Goal: Information Seeking & Learning: Learn about a topic

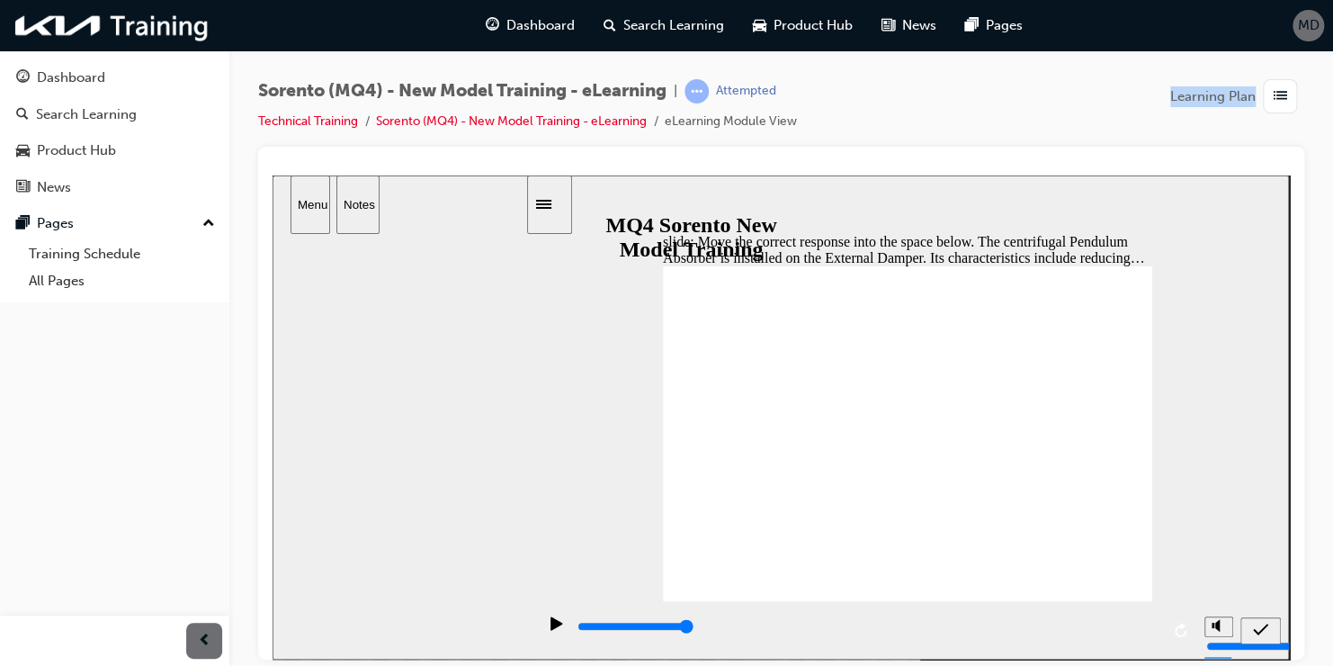
drag, startPoint x: 727, startPoint y: 490, endPoint x: 724, endPoint y: 332, distance: 158.3
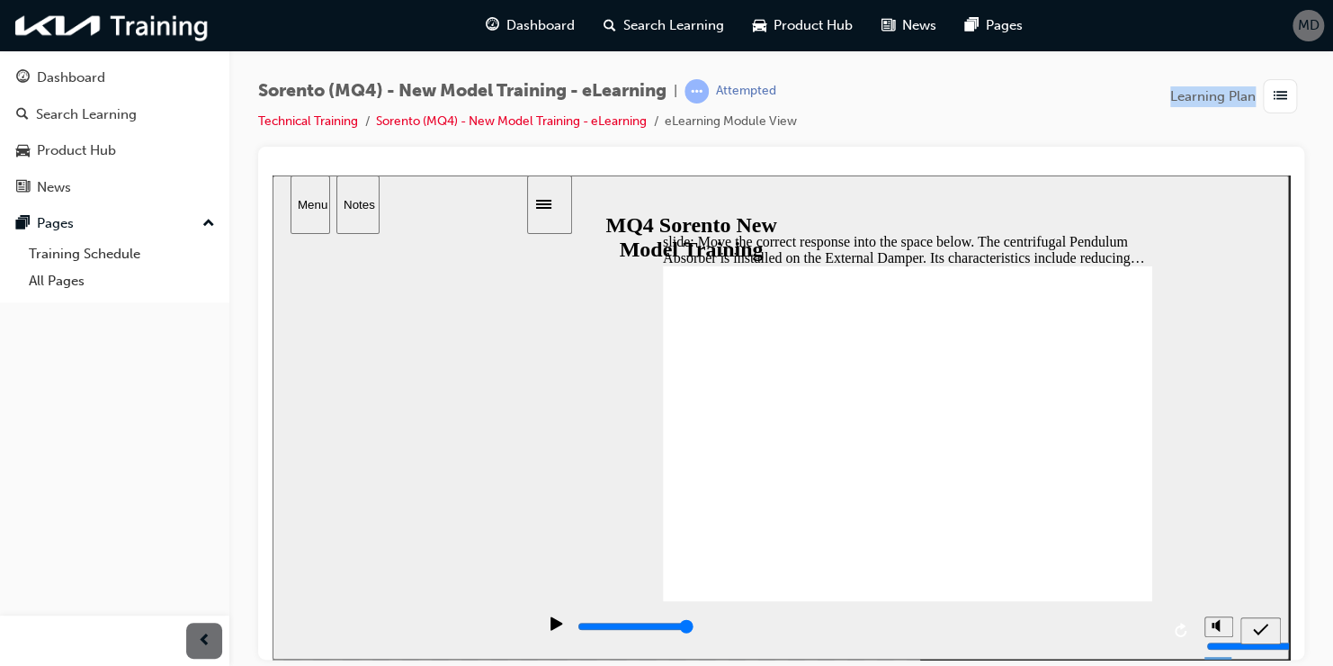
click at [1263, 628] on icon "submit" at bounding box center [1260, 629] width 15 height 16
drag, startPoint x: 803, startPoint y: 523, endPoint x: 805, endPoint y: 344, distance: 179.0
click at [1262, 631] on icon "submit" at bounding box center [1260, 629] width 15 height 16
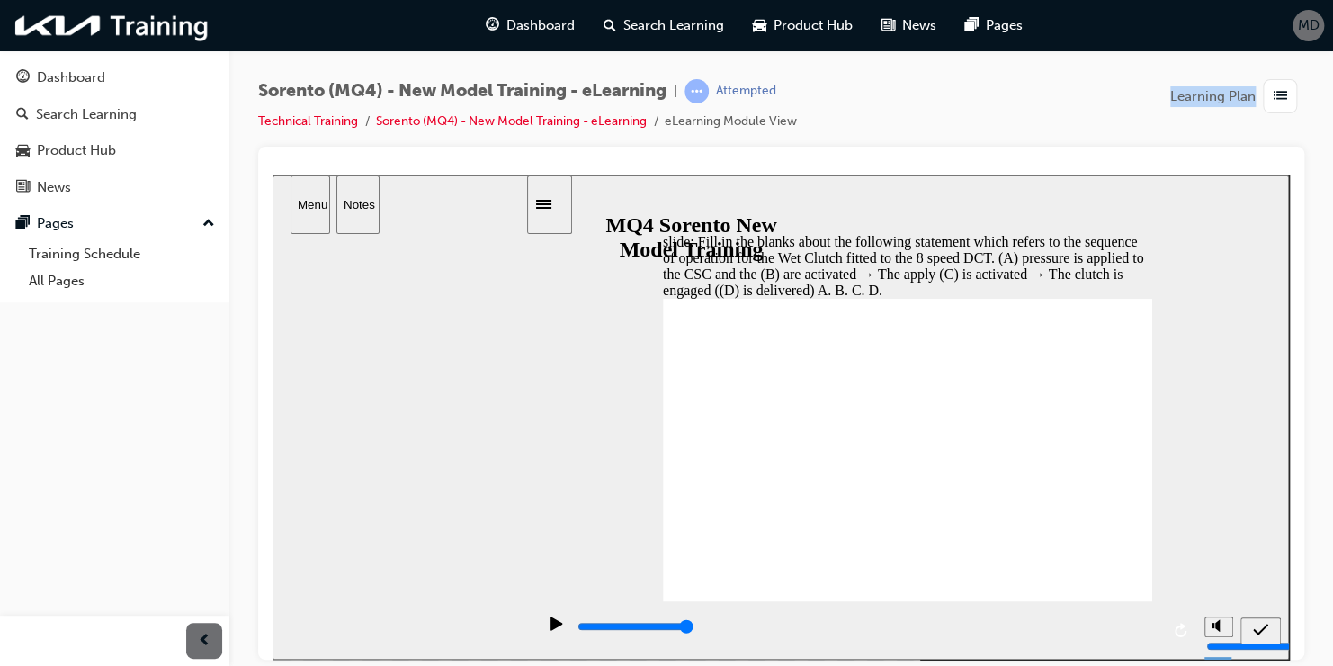
click at [858, 561] on div "slide: Fill in the blanks about the following statement which refers to the seq…" at bounding box center [781, 566] width 1017 height 783
click at [1256, 624] on icon "submit" at bounding box center [1260, 629] width 15 height 16
click at [782, 406] on div "slide: Fill in the blanks about the following statement which refers to the seq…" at bounding box center [781, 566] width 1017 height 783
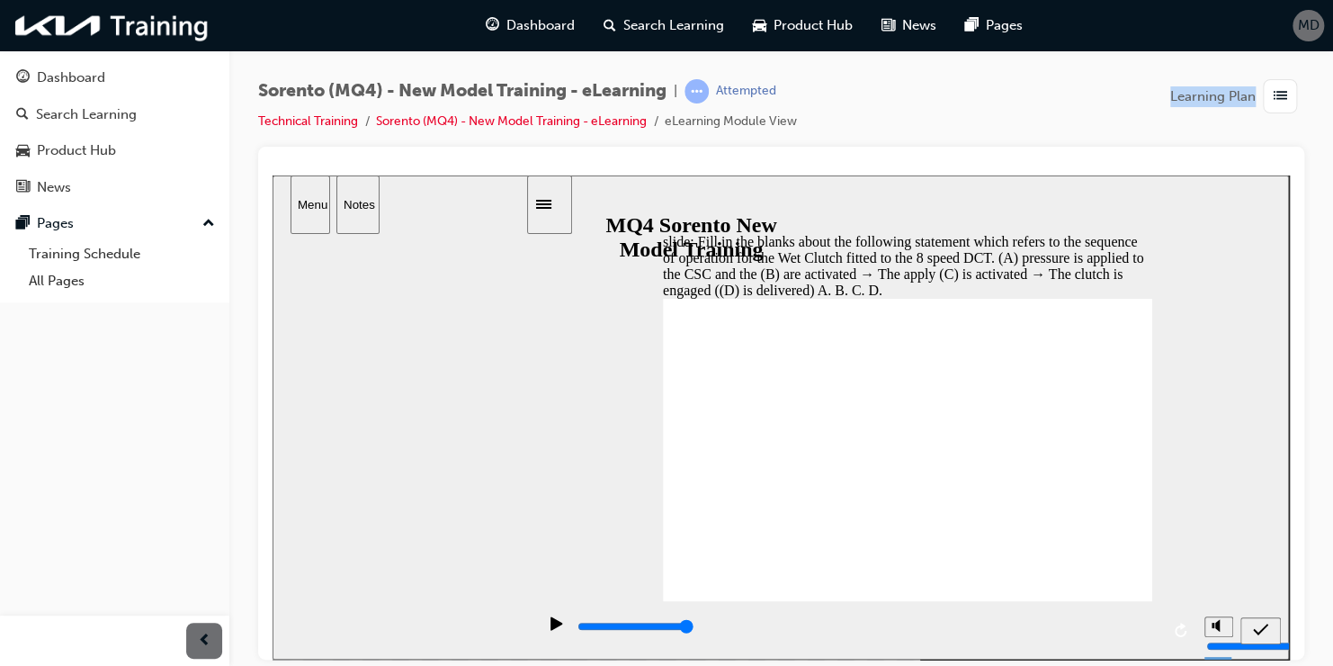
click at [1258, 621] on div "submit" at bounding box center [1261, 630] width 26 height 19
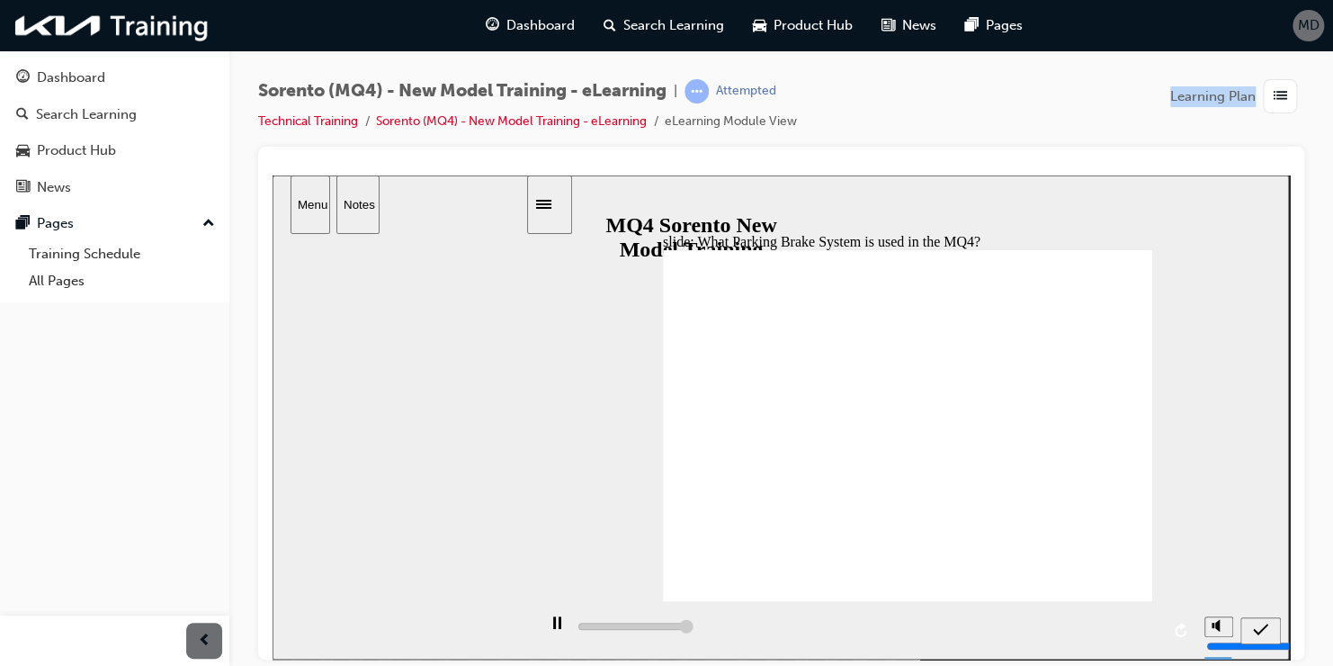
type input "5000"
radio input "true"
click at [1260, 626] on icon "submit" at bounding box center [1260, 629] width 15 height 16
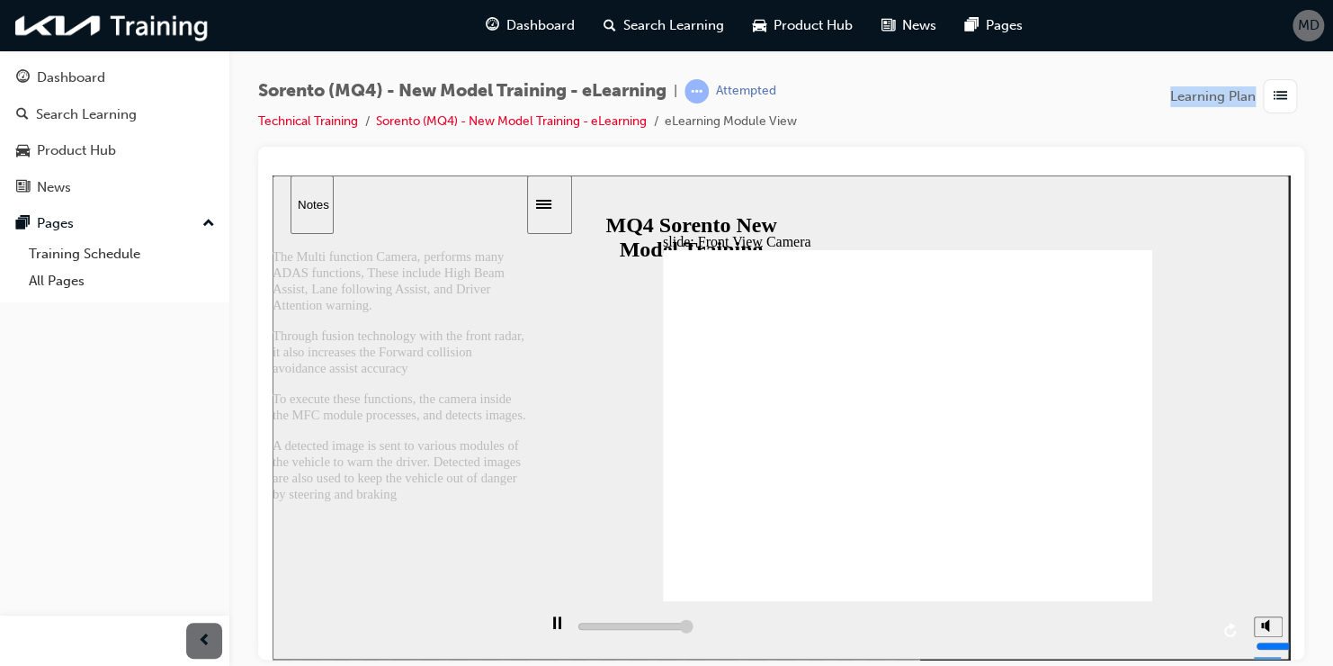
type input "32200"
